Goal: Transaction & Acquisition: Purchase product/service

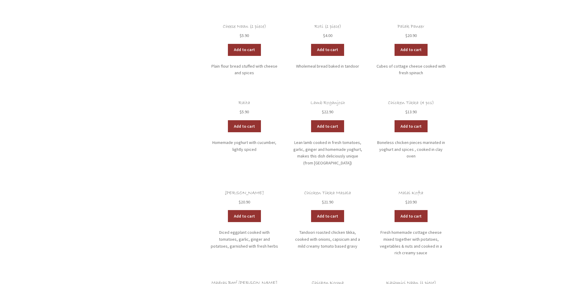
scroll to position [361, 0]
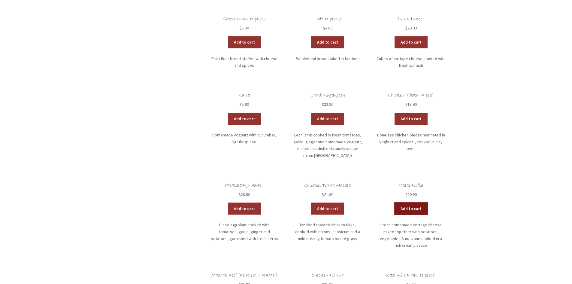
click at [412, 203] on link "Add to cart" at bounding box center [411, 209] width 33 height 12
click at [440, 208] on link "View cart" at bounding box center [427, 209] width 35 height 12
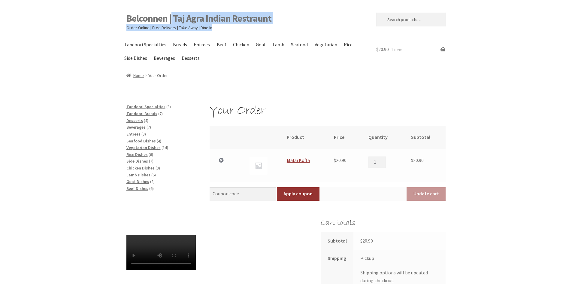
drag, startPoint x: 284, startPoint y: 28, endPoint x: 173, endPoint y: 13, distance: 111.9
click at [173, 13] on div "Belconnen | Taj Agra Indian Restraunt Order Online | Free Delivery | Take Away …" at bounding box center [245, 22] width 236 height 18
click at [287, 26] on p "Order Online | Free Delivery | Take Away | Dine In" at bounding box center [245, 27] width 236 height 7
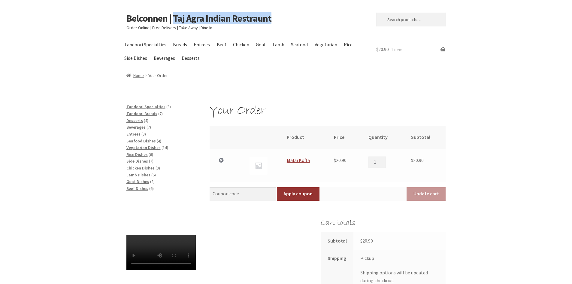
drag, startPoint x: 288, startPoint y: 19, endPoint x: 174, endPoint y: -2, distance: 116.1
click at [174, 0] on html "Skip to navigation Skip to content Belconnen | Taj Agra Indian Restraunt Order …" at bounding box center [286, 223] width 572 height 447
copy link "Taj Agra Indian Restraunt"
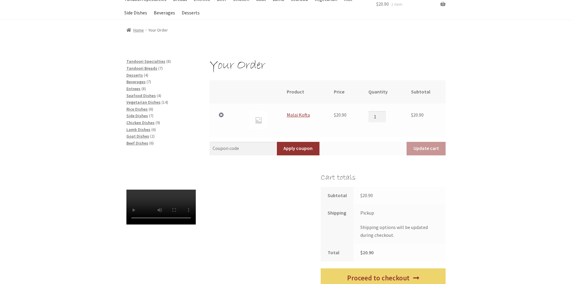
scroll to position [90, 0]
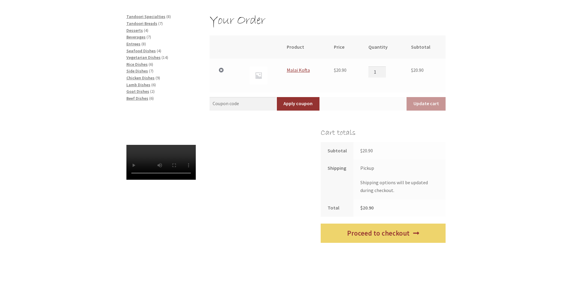
click at [376, 184] on p "Shipping options will be updated during checkout." at bounding box center [400, 187] width 79 height 16
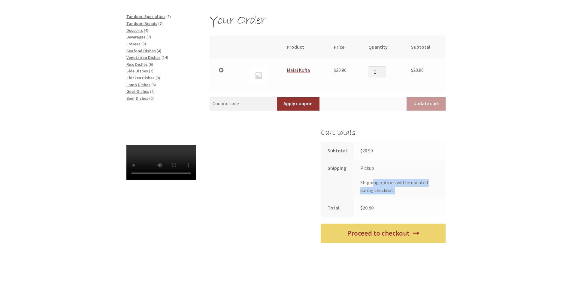
click at [376, 184] on p "Shipping options will be updated during checkout." at bounding box center [400, 187] width 79 height 16
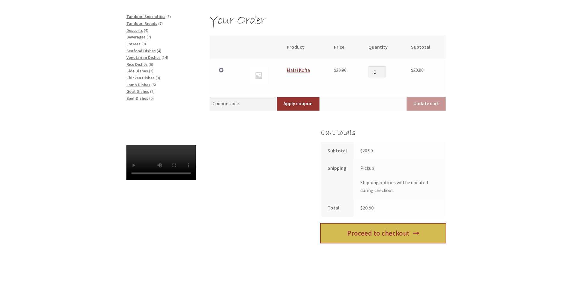
click at [385, 230] on link "Proceed to checkout" at bounding box center [383, 234] width 125 height 20
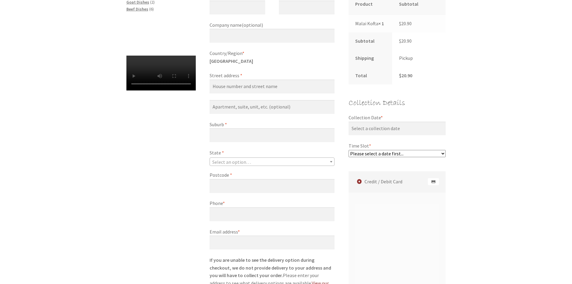
scroll to position [180, 0]
click at [373, 123] on input "Collection Date *" at bounding box center [397, 128] width 97 height 14
click at [388, 154] on select "Please select a date first..." at bounding box center [397, 152] width 97 height 7
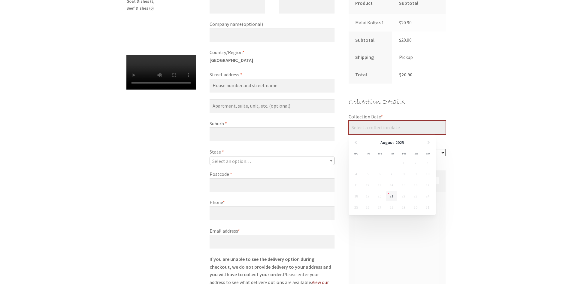
click at [380, 130] on input "Collection Date *" at bounding box center [397, 128] width 97 height 14
click at [394, 197] on link "21" at bounding box center [391, 196] width 11 height 10
type input "[DATE]"
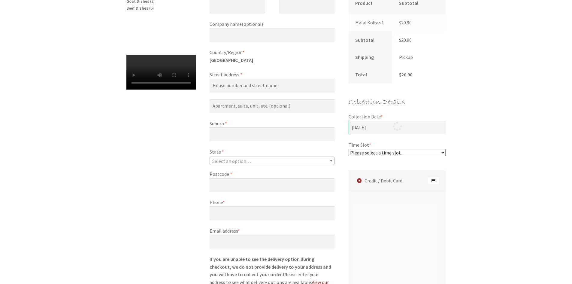
click at [469, 138] on div "Checkout Have a coupon? Click here to enter your code Coupon: Apply coupon Bill…" at bounding box center [286, 194] width 572 height 542
click at [437, 152] on select "Please select a time slot... 05:55 PM - 06:25 PM 06:25 PM - 06:55 PM 06:55 PM -…" at bounding box center [397, 152] width 97 height 7
click at [467, 163] on div "Checkout Have a coupon? Click here to enter your code Coupon: Apply coupon Bill…" at bounding box center [286, 194] width 572 height 542
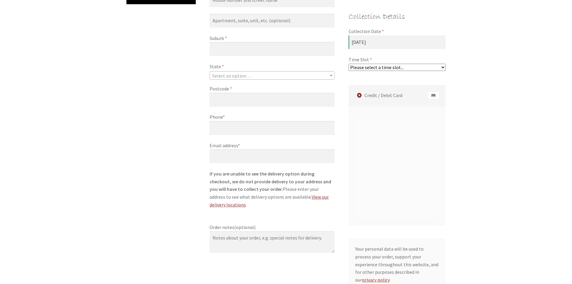
scroll to position [270, 0]
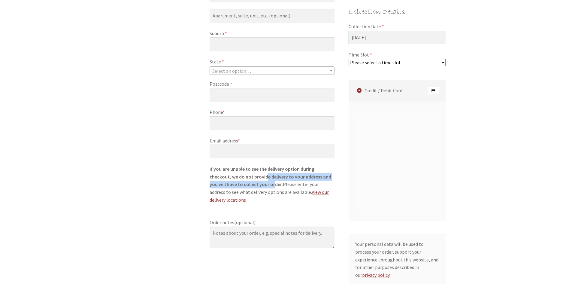
drag, startPoint x: 245, startPoint y: 175, endPoint x: 246, endPoint y: 183, distance: 8.4
click at [246, 183] on strong "If you are unable to see the delivery option during checkout, we do not provide…" at bounding box center [271, 177] width 122 height 22
drag, startPoint x: 252, startPoint y: 177, endPoint x: 251, endPoint y: 180, distance: 3.3
click at [251, 180] on p "If you are unable to see the delivery option during checkout, we do not provide…" at bounding box center [272, 184] width 125 height 39
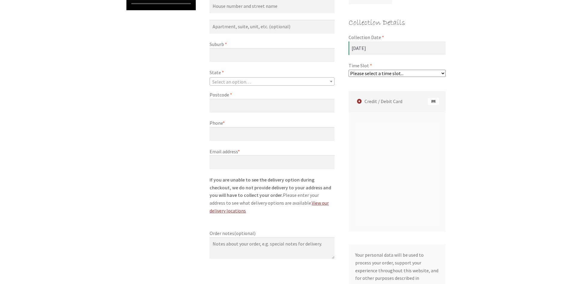
scroll to position [240, 0]
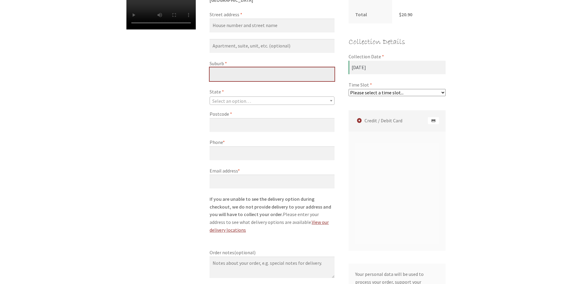
click at [236, 71] on input "Suburb *" at bounding box center [272, 74] width 125 height 14
type input "Giralang"
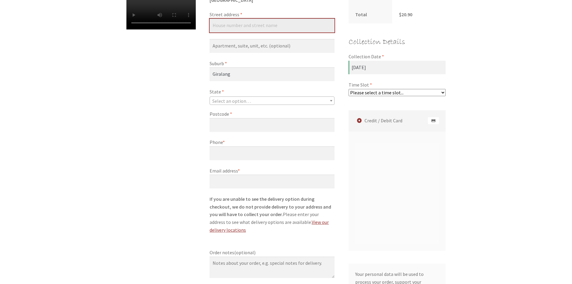
click at [266, 26] on input "Street address *" at bounding box center [272, 26] width 125 height 14
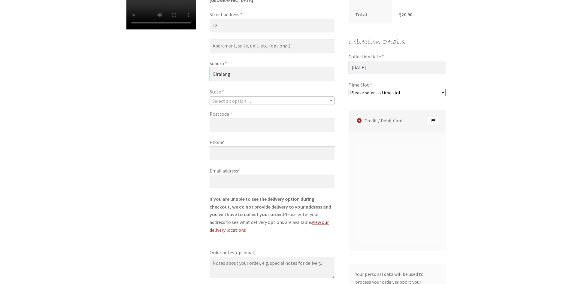
click at [197, 122] on div "Checkout Have a coupon? Click here to enter your code Coupon: Apply coupon Bill…" at bounding box center [286, 134] width 345 height 542
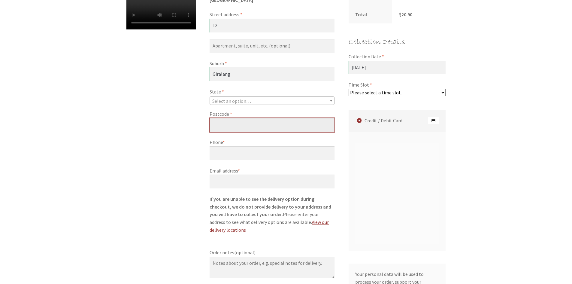
click at [232, 122] on input "Postcode *" at bounding box center [272, 125] width 125 height 14
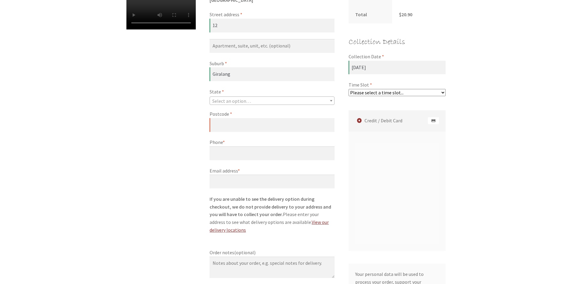
click at [189, 104] on div "Checkout Have a coupon? Click here to enter your code Coupon: Apply coupon Bill…" at bounding box center [286, 134] width 345 height 542
click at [246, 201] on strong "If you are unable to see the delivery option during checkout, we do not provide…" at bounding box center [271, 207] width 122 height 22
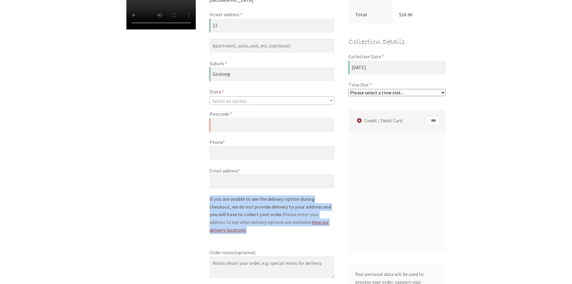
click at [246, 201] on strong "If you are unable to see the delivery option during checkout, we do not provide…" at bounding box center [271, 207] width 122 height 22
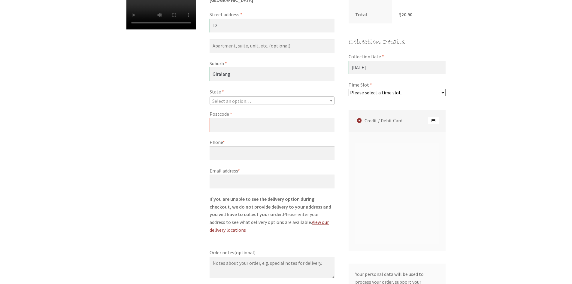
click at [246, 201] on strong "If you are unable to see the delivery option during checkout, we do not provide…" at bounding box center [271, 207] width 122 height 22
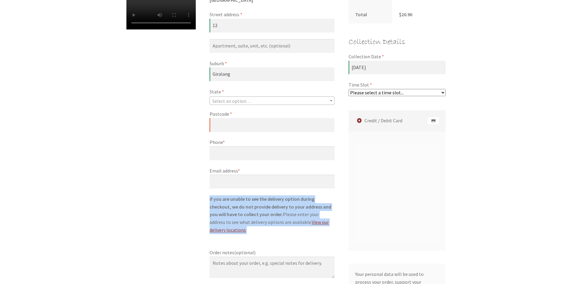
click at [246, 201] on strong "If you are unable to see the delivery option during checkout, we do not provide…" at bounding box center [271, 207] width 122 height 22
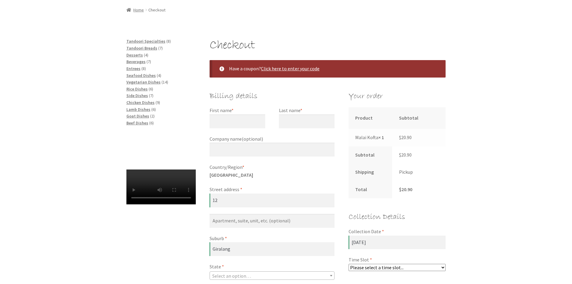
scroll to position [60, 0]
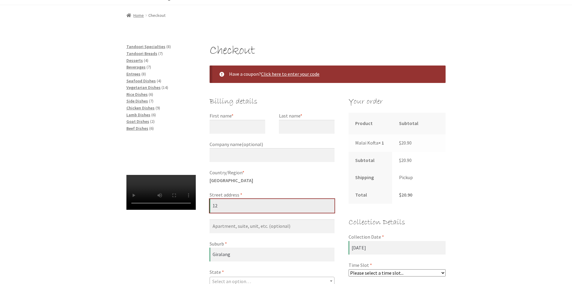
click at [261, 208] on input "12" at bounding box center [272, 206] width 125 height 14
paste input "Warring Pl"
type input "12 Warring Pl"
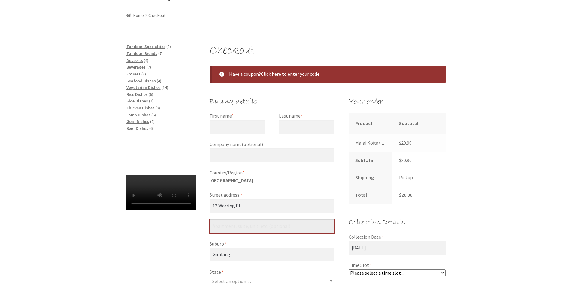
click at [251, 228] on input "Flat, suite, unit, etc. (optional)" at bounding box center [272, 226] width 125 height 14
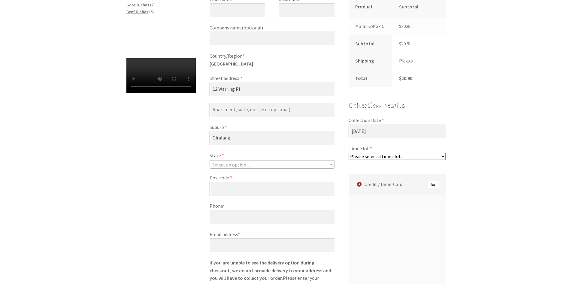
scroll to position [180, 0]
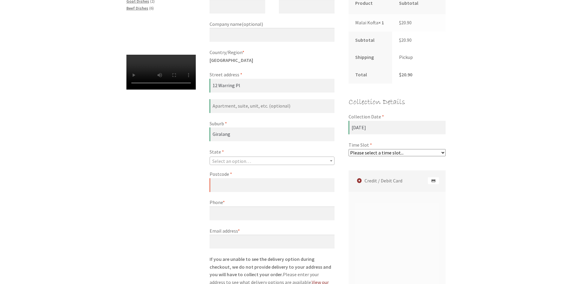
click at [221, 161] on span "Select an option…" at bounding box center [231, 161] width 39 height 6
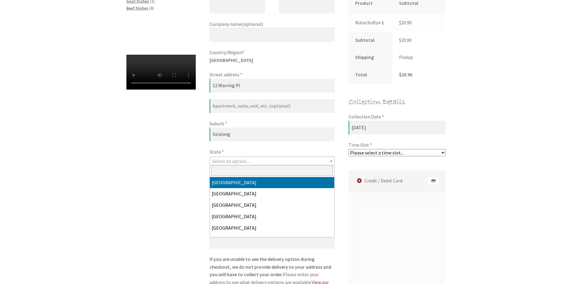
select select "ACT"
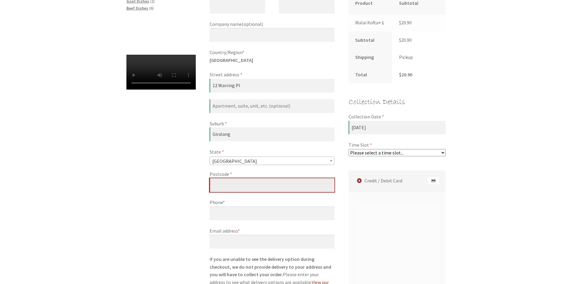
click at [220, 185] on input "Postcode *" at bounding box center [272, 185] width 125 height 14
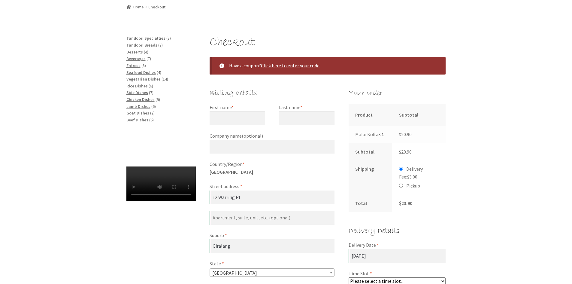
scroll to position [60, 0]
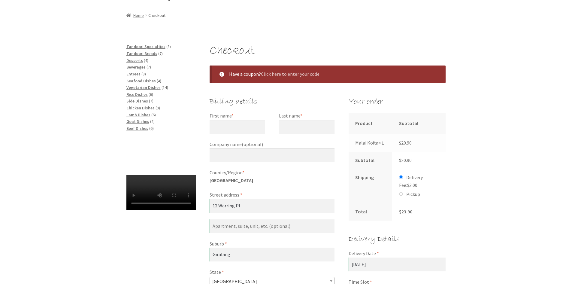
type input "2617"
click at [294, 74] on link "Click here to enter your code" at bounding box center [290, 74] width 59 height 6
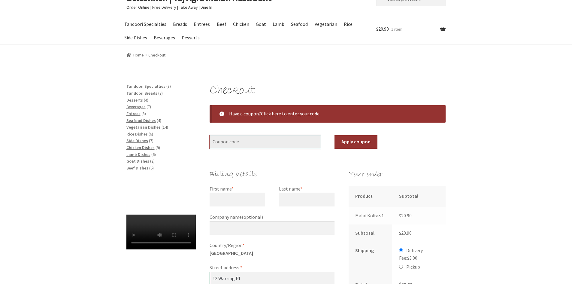
scroll to position [0, 0]
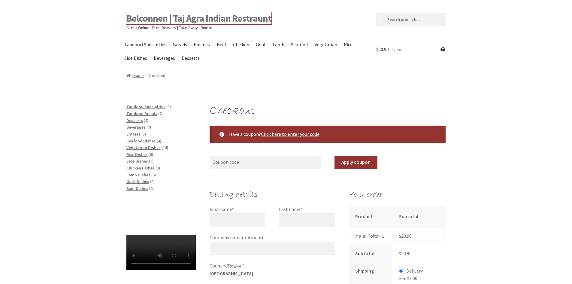
click at [177, 18] on link "Belconnen | Taj Agra Indian Restraunt" at bounding box center [199, 18] width 145 height 12
